Goal: Task Accomplishment & Management: Use online tool/utility

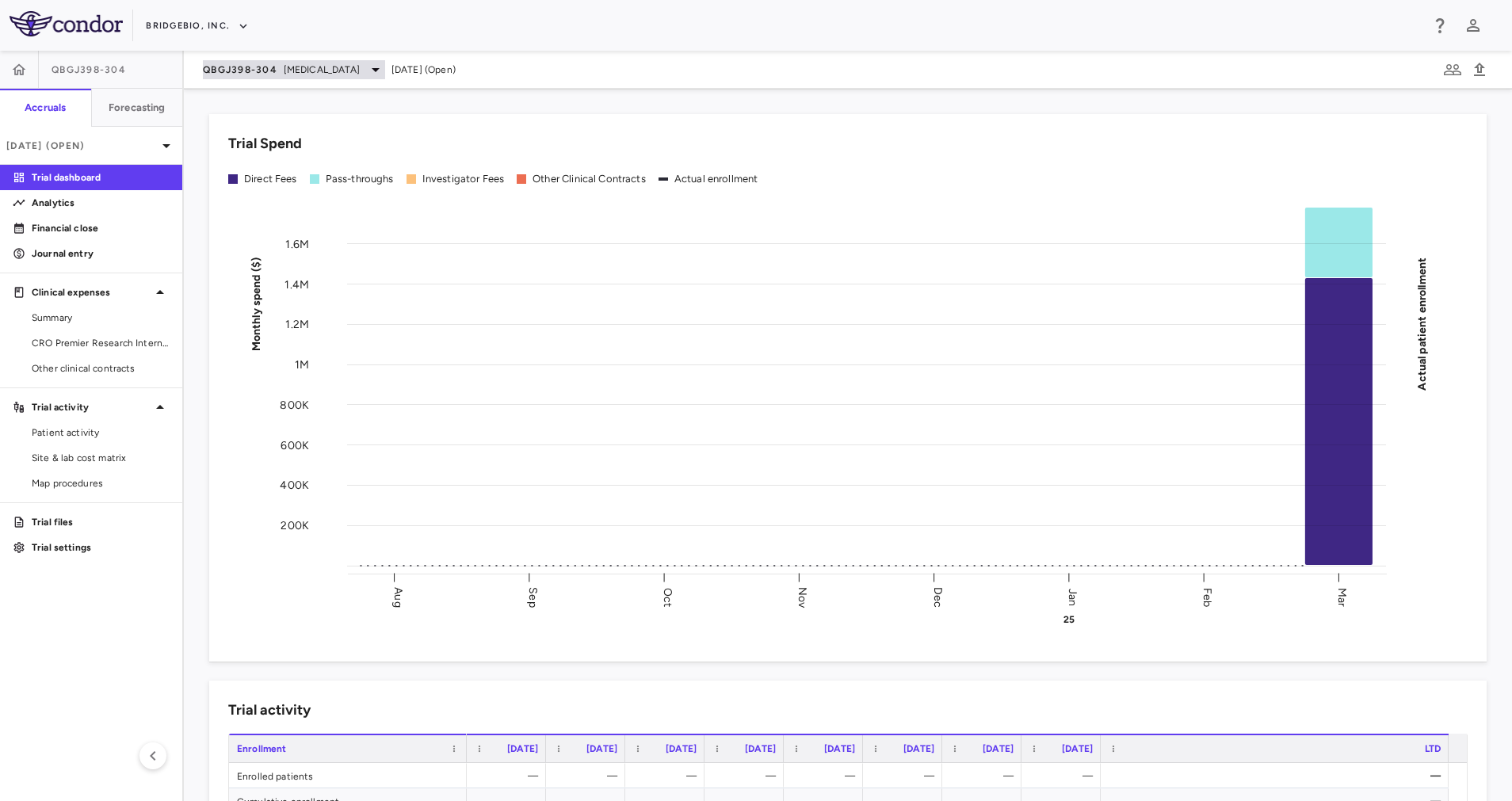
click at [314, 70] on span "[MEDICAL_DATA]" at bounding box center [322, 70] width 76 height 15
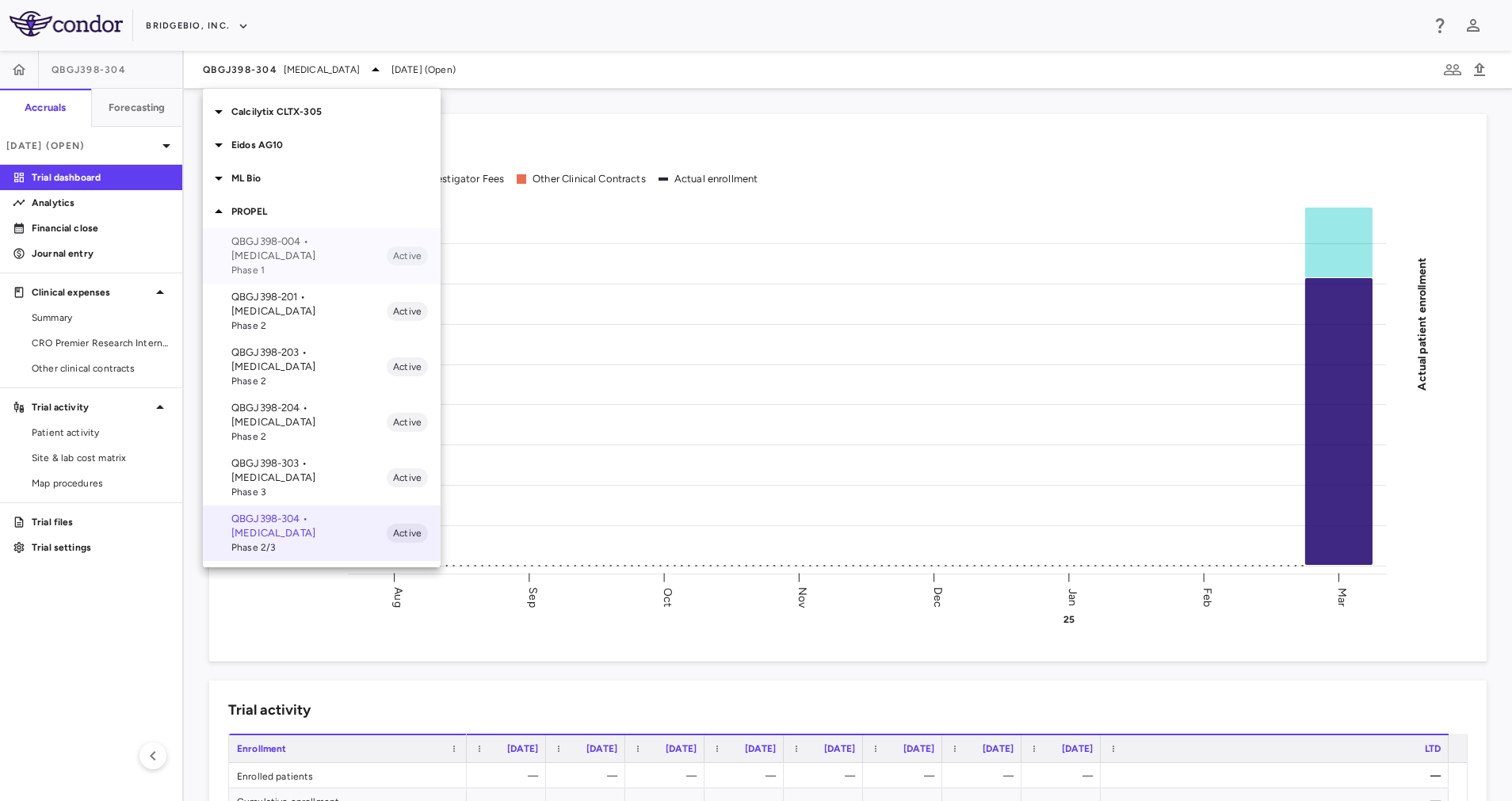
click at [314, 250] on p "QBGJ398-004 • [MEDICAL_DATA]" at bounding box center [309, 249] width 155 height 28
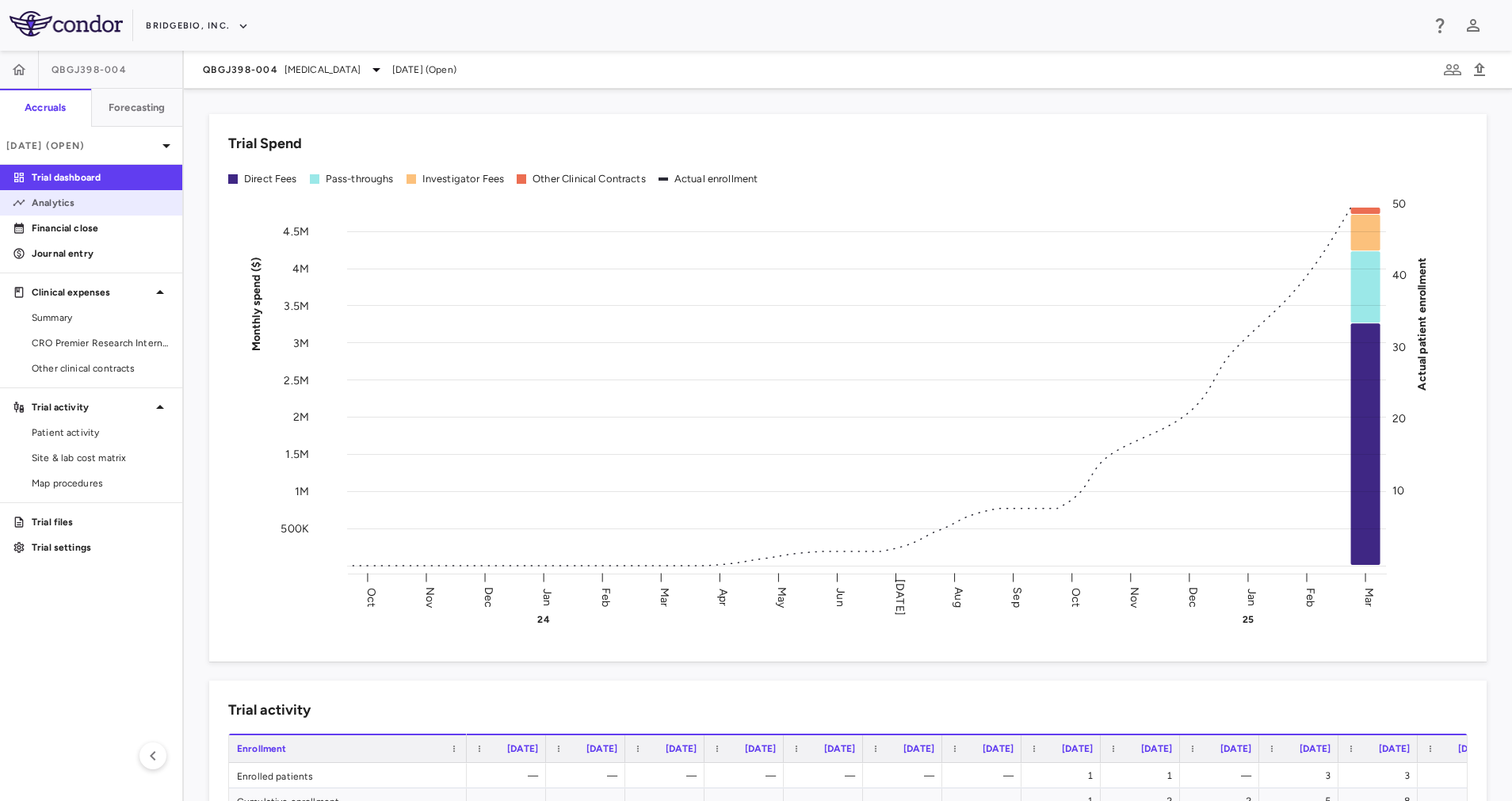
click at [88, 199] on p "Analytics" at bounding box center [101, 202] width 138 height 15
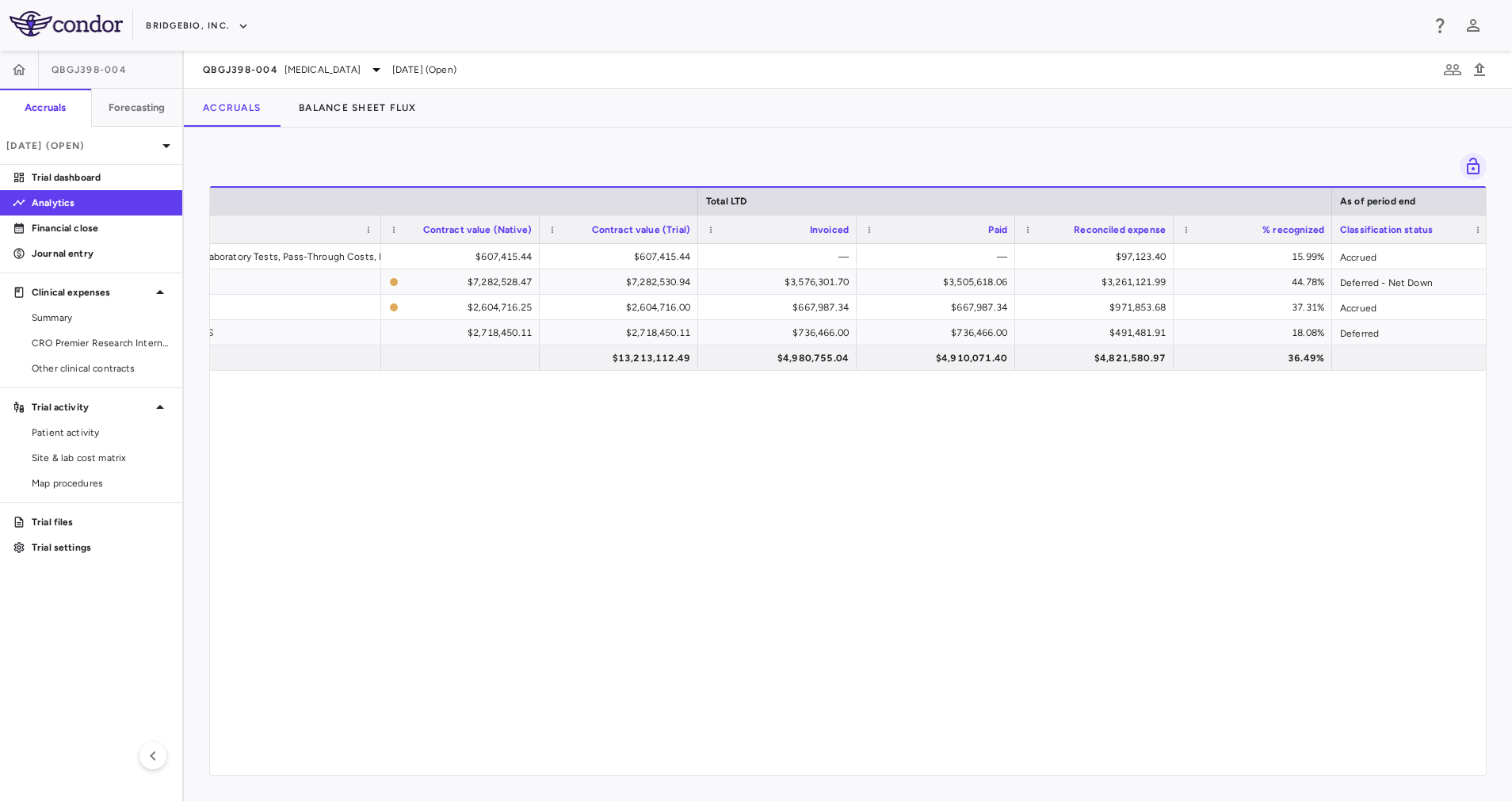
scroll to position [0, 766]
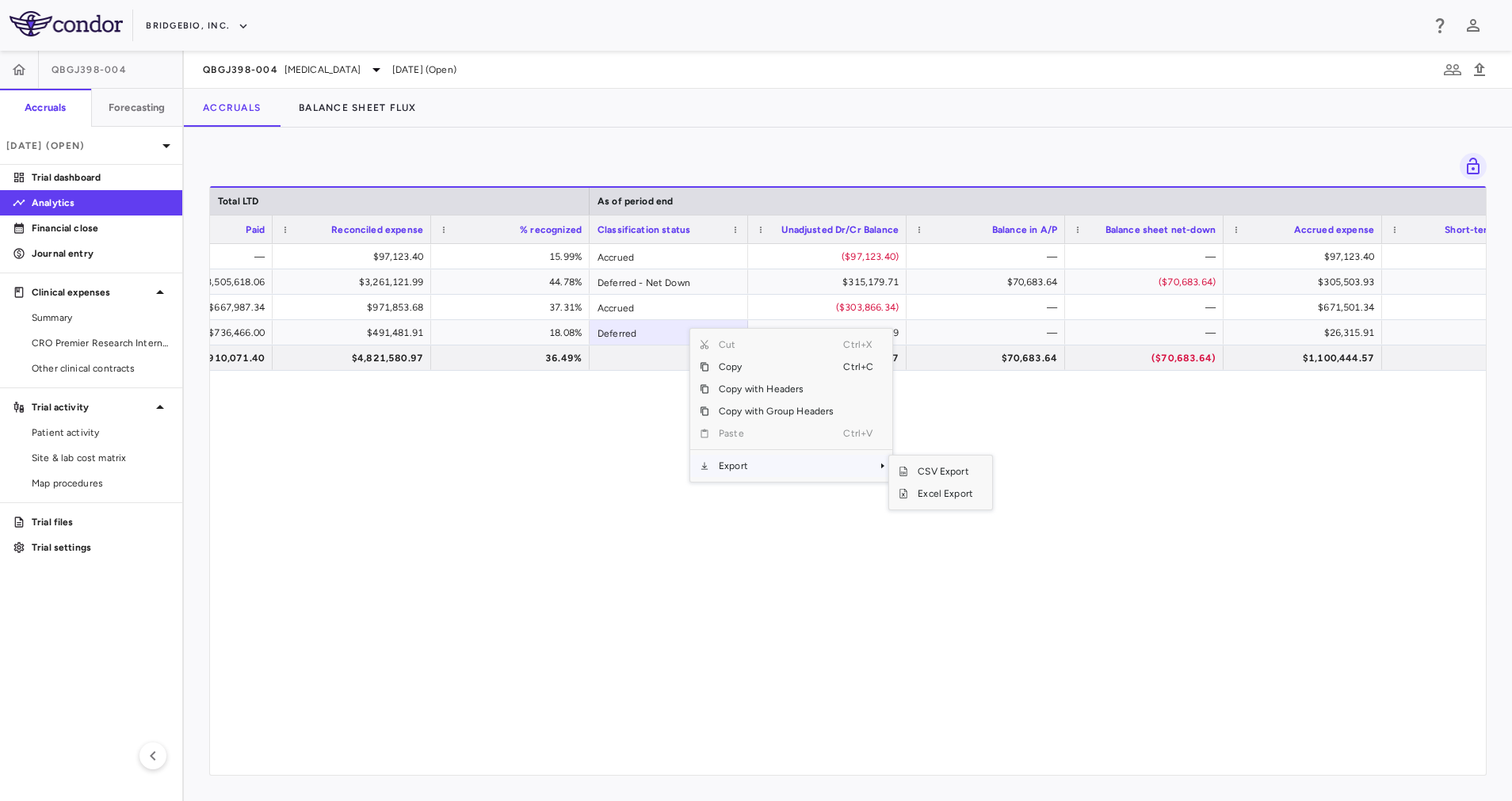
click at [819, 466] on span "Export" at bounding box center [776, 465] width 134 height 22
click at [937, 494] on span "Excel Export" at bounding box center [945, 494] width 75 height 22
